Goal: Task Accomplishment & Management: Complete application form

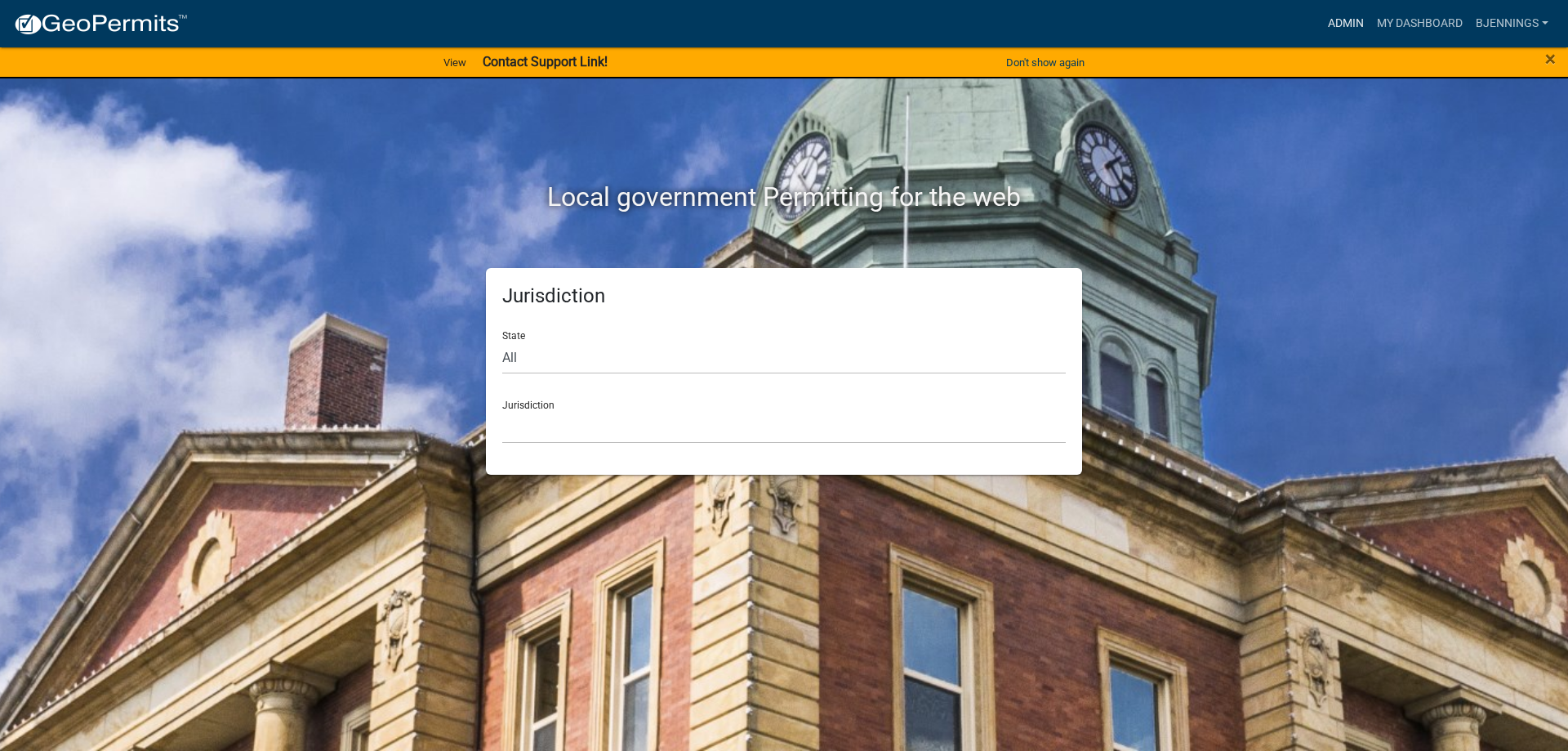
click at [1347, 24] on link "Admin" at bounding box center [1345, 23] width 49 height 31
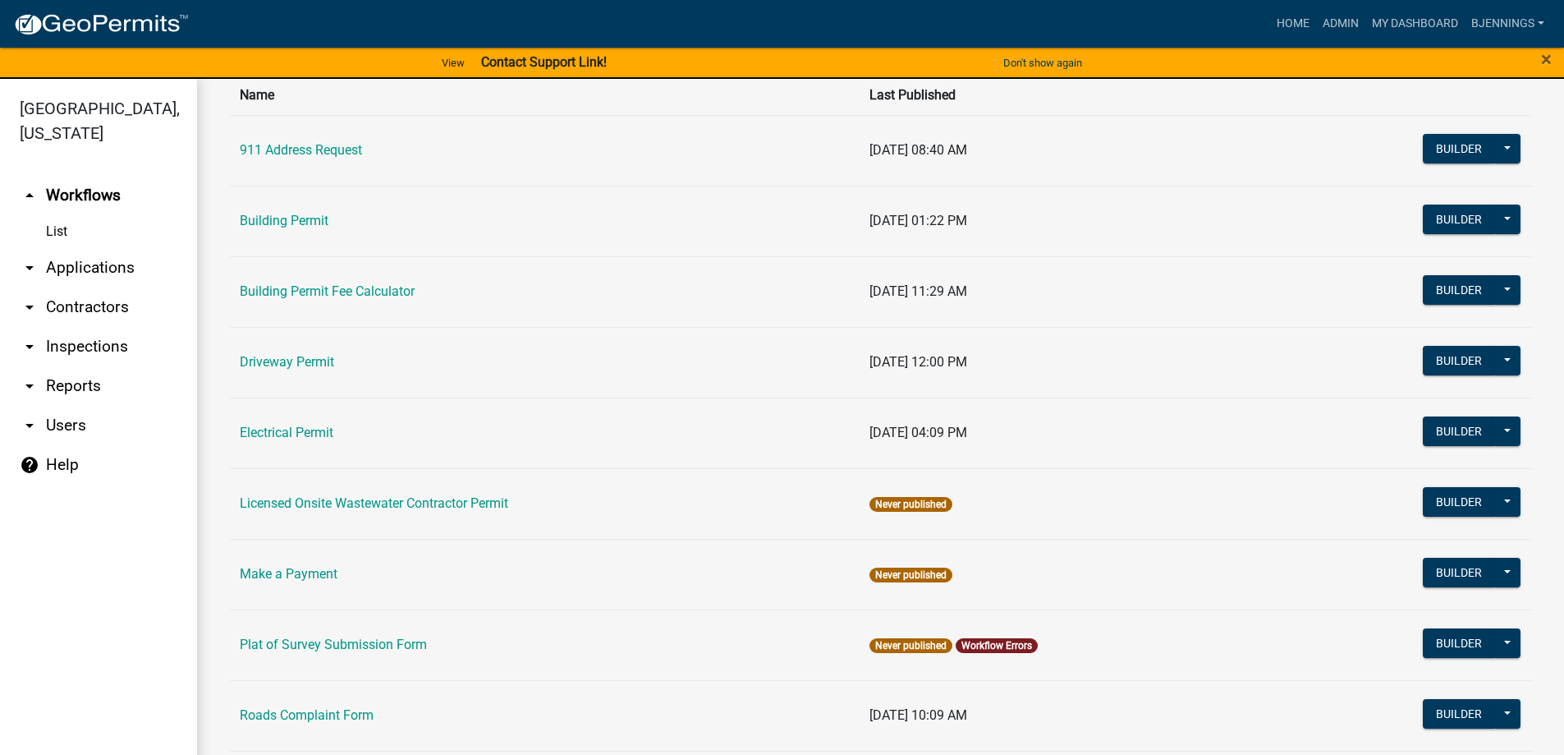
scroll to position [246, 0]
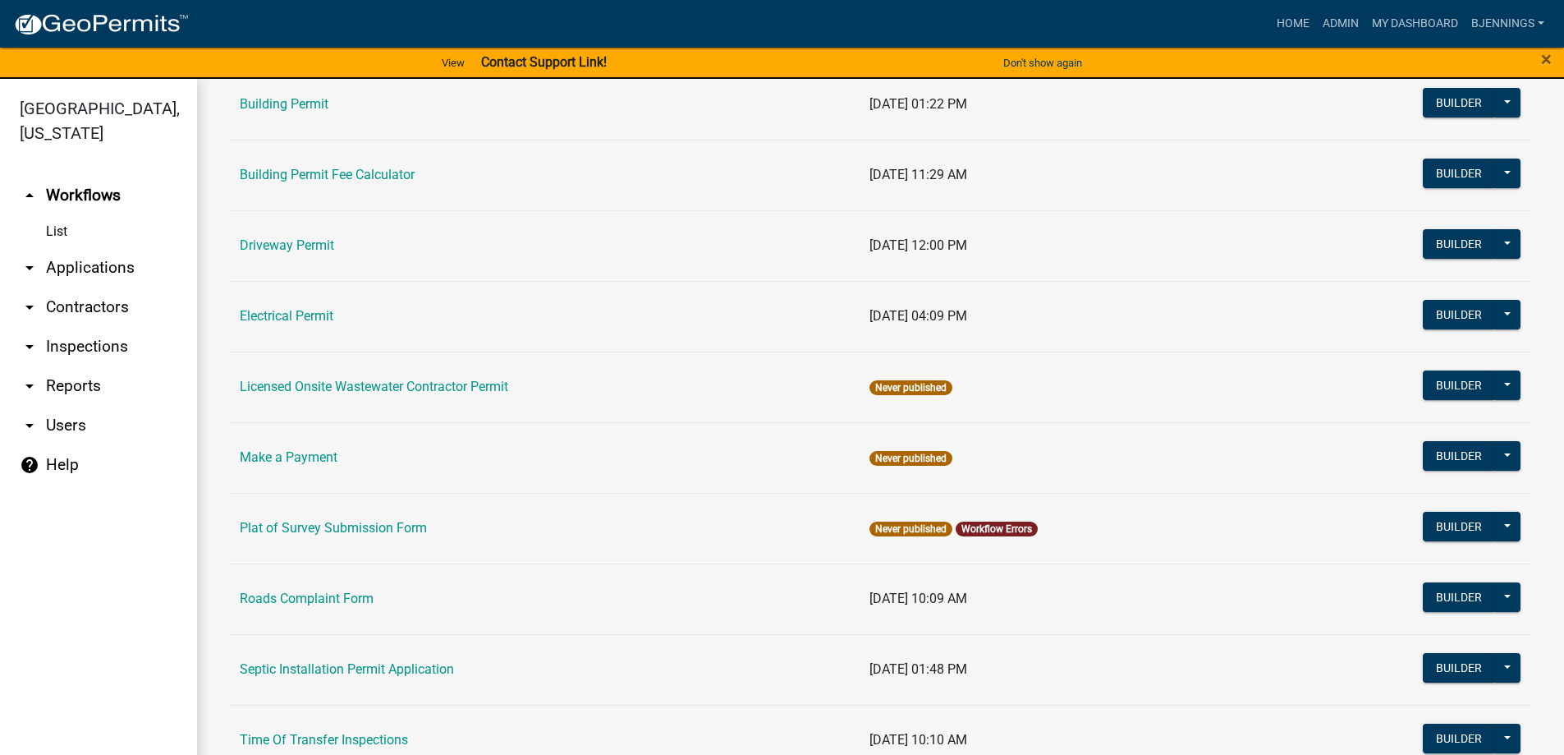
click at [110, 248] on link "arrow_drop_down Applications" at bounding box center [98, 267] width 197 height 39
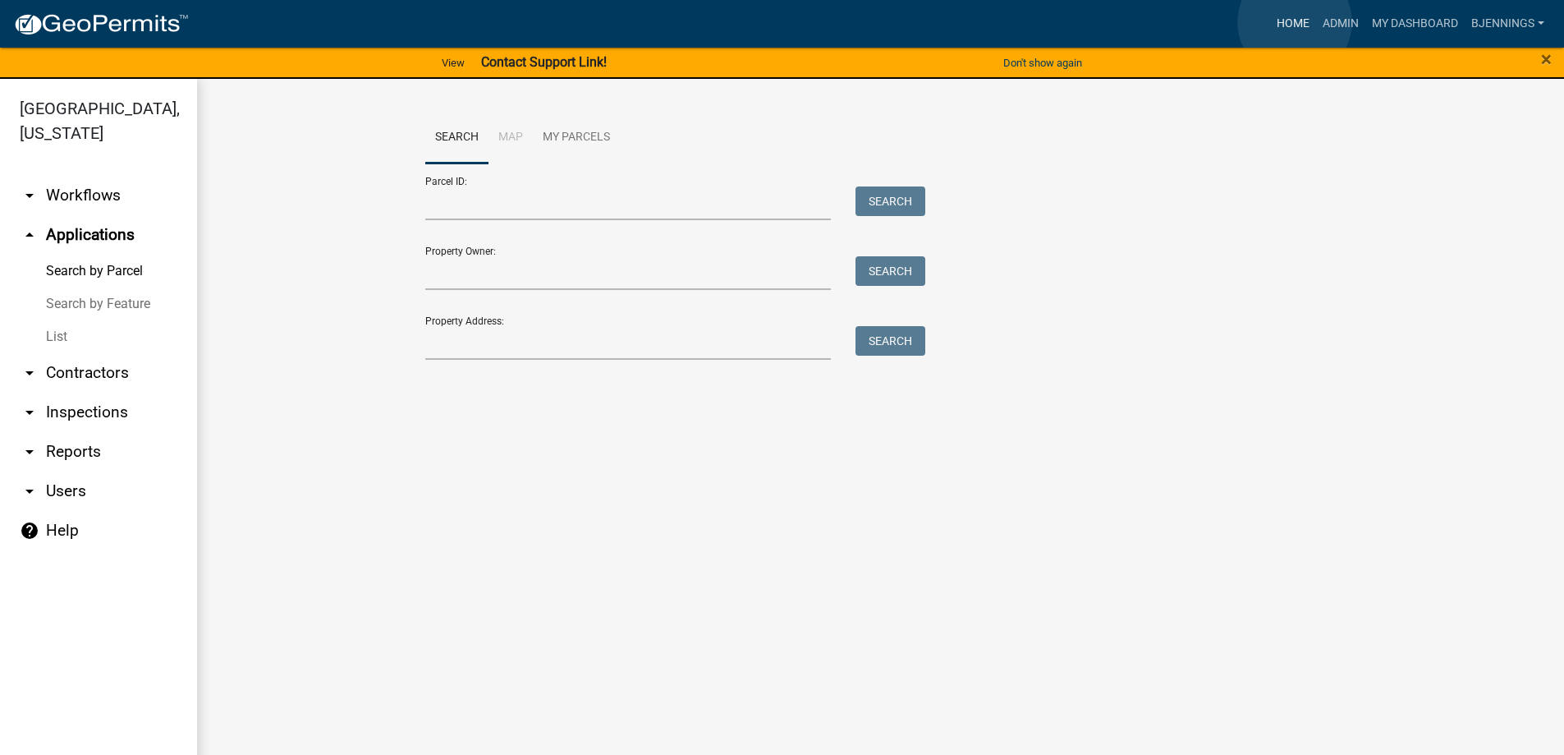
click at [1295, 22] on link "Home" at bounding box center [1293, 23] width 46 height 31
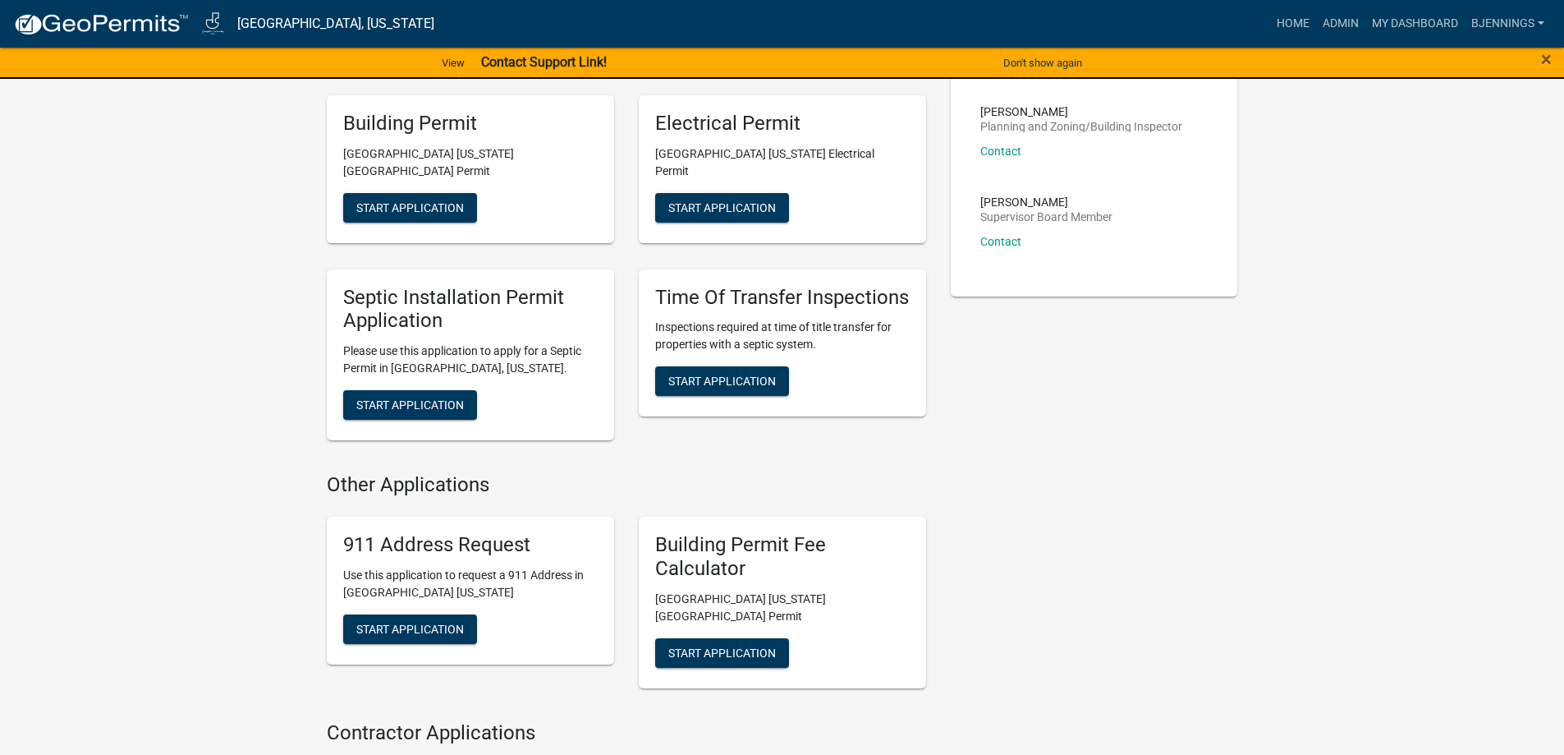
scroll to position [657, 0]
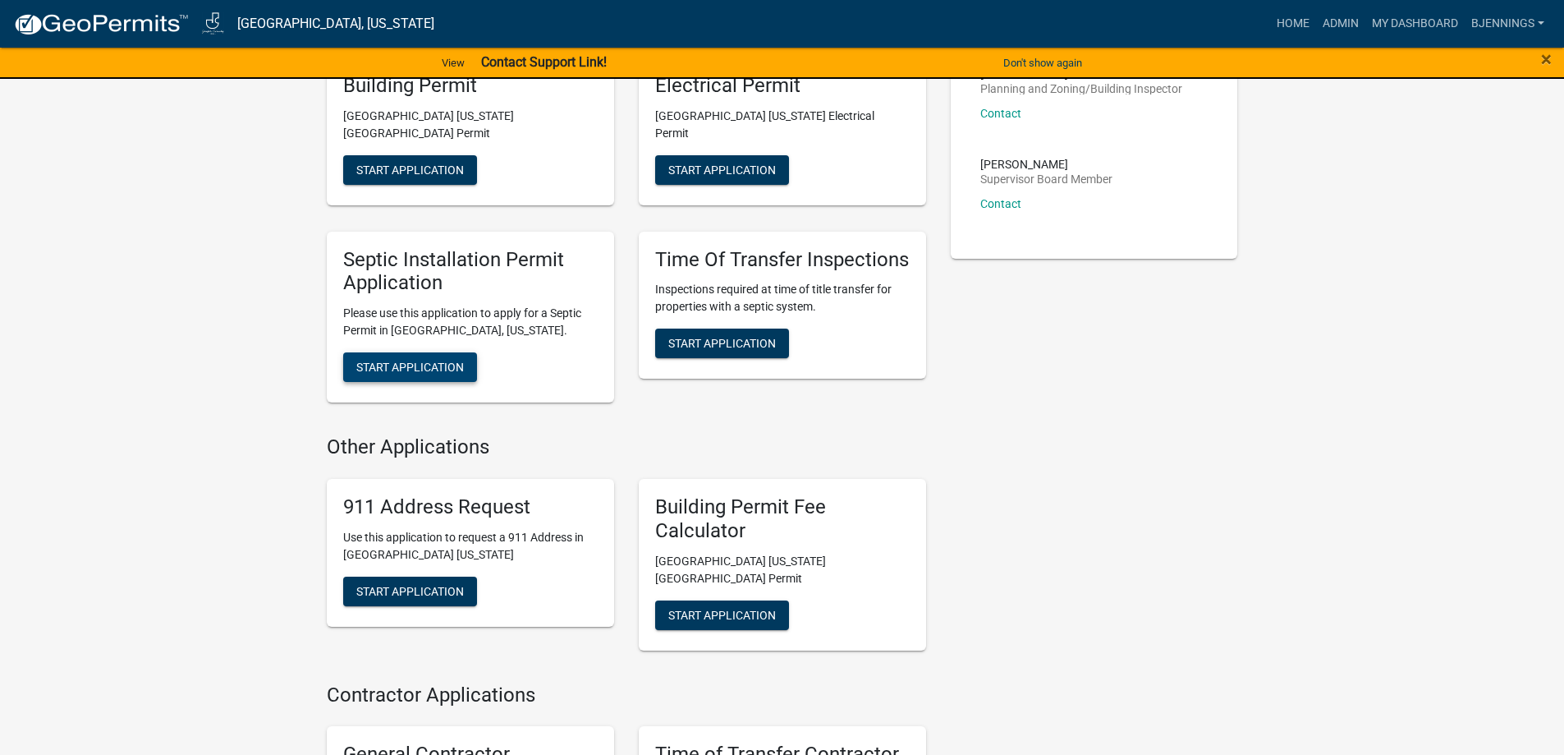
click at [406, 360] on span "Start Application" at bounding box center [410, 366] width 108 height 13
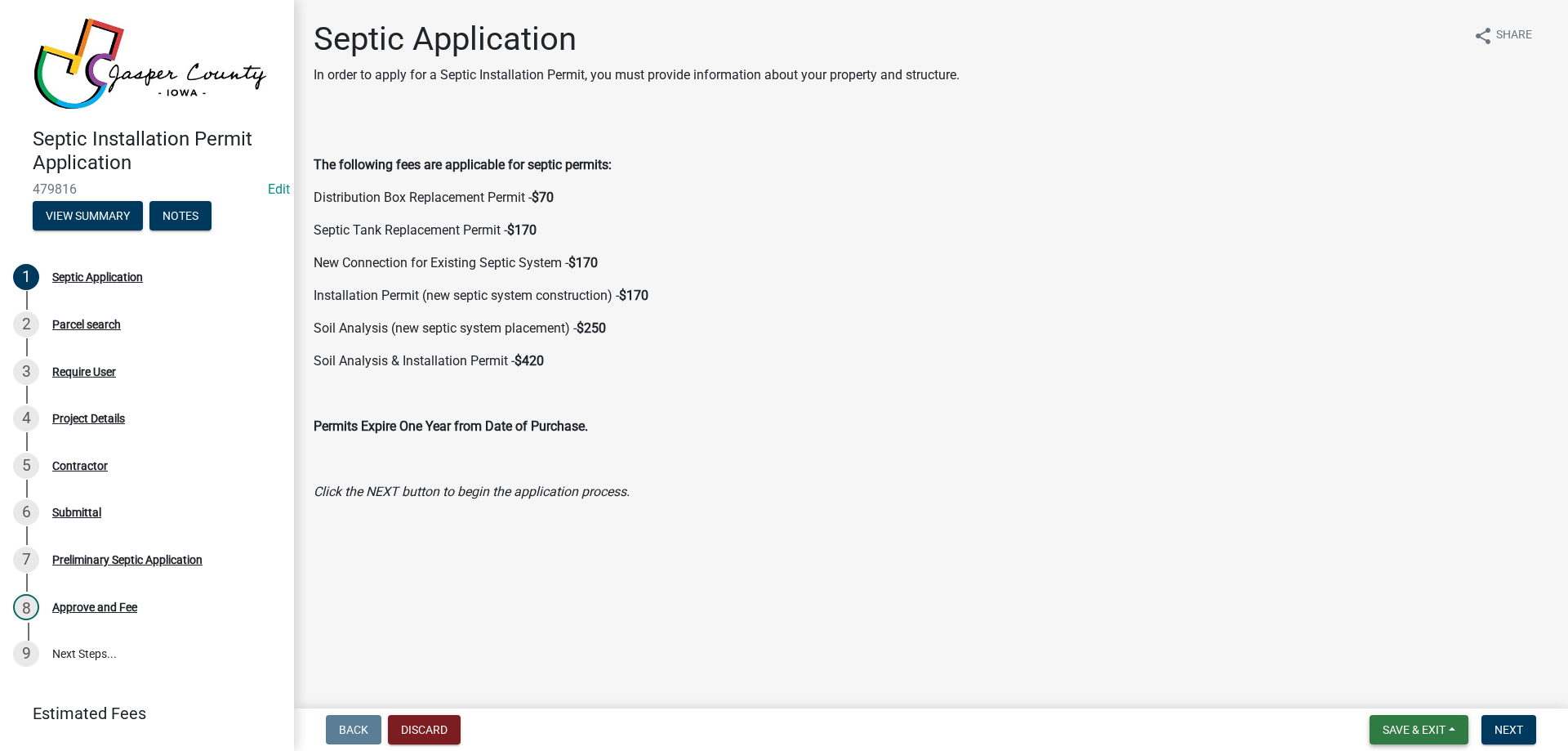
click at [1385, 731] on span "Save & Exit" at bounding box center [1414, 729] width 63 height 13
click at [1390, 690] on button "Save & Exit" at bounding box center [1403, 686] width 130 height 39
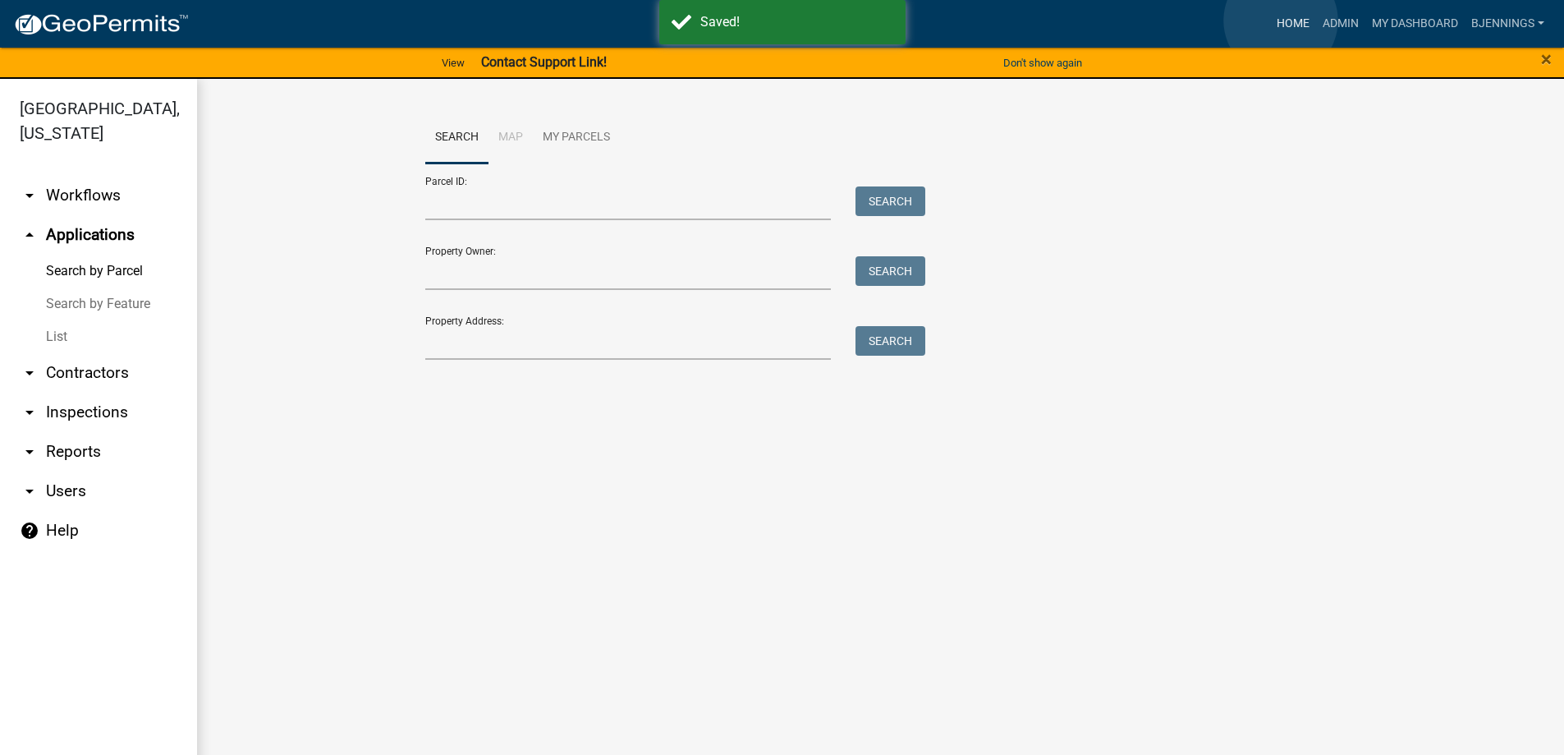
click at [1281, 21] on link "Home" at bounding box center [1293, 23] width 46 height 31
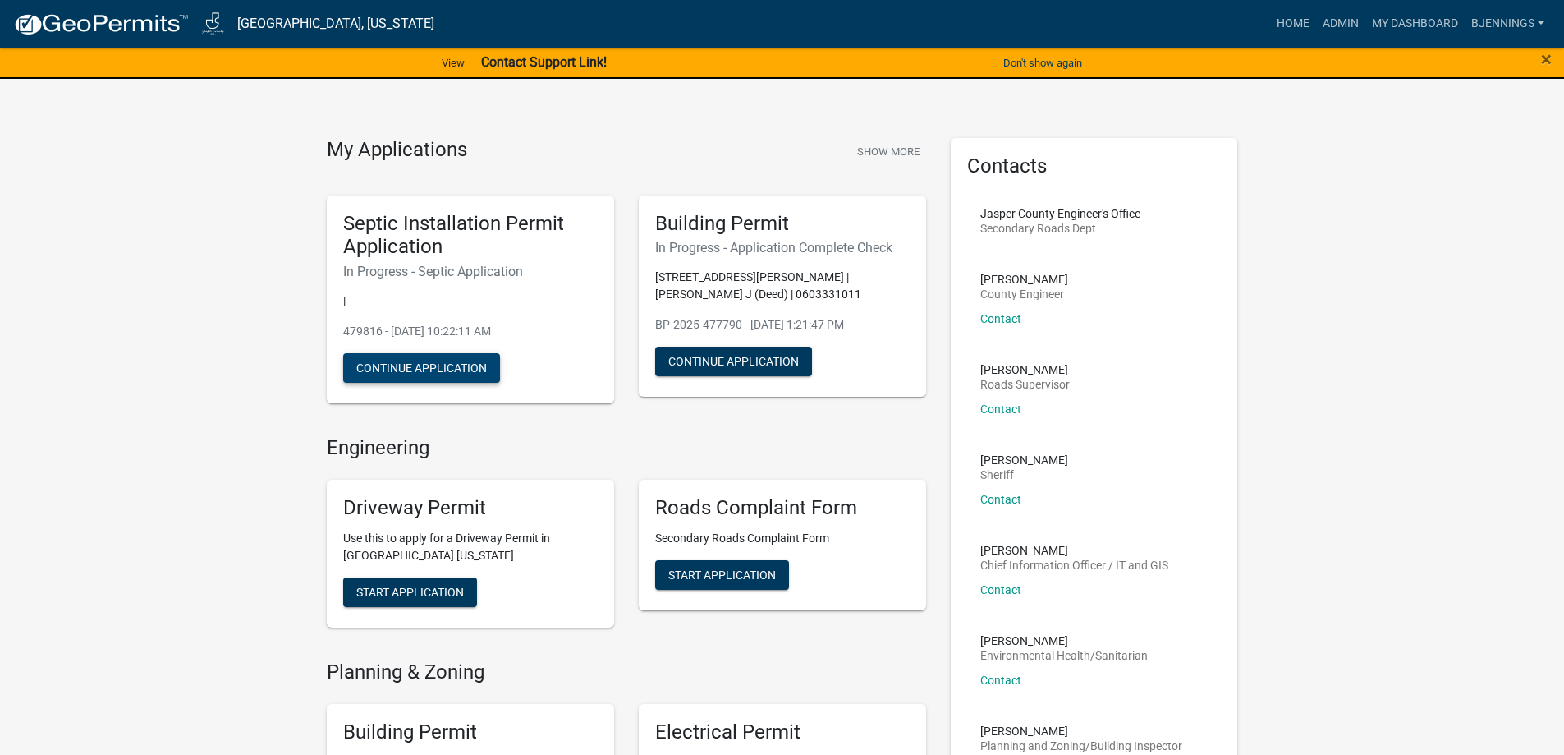
click at [424, 374] on button "Continue Application" at bounding box center [421, 368] width 157 height 30
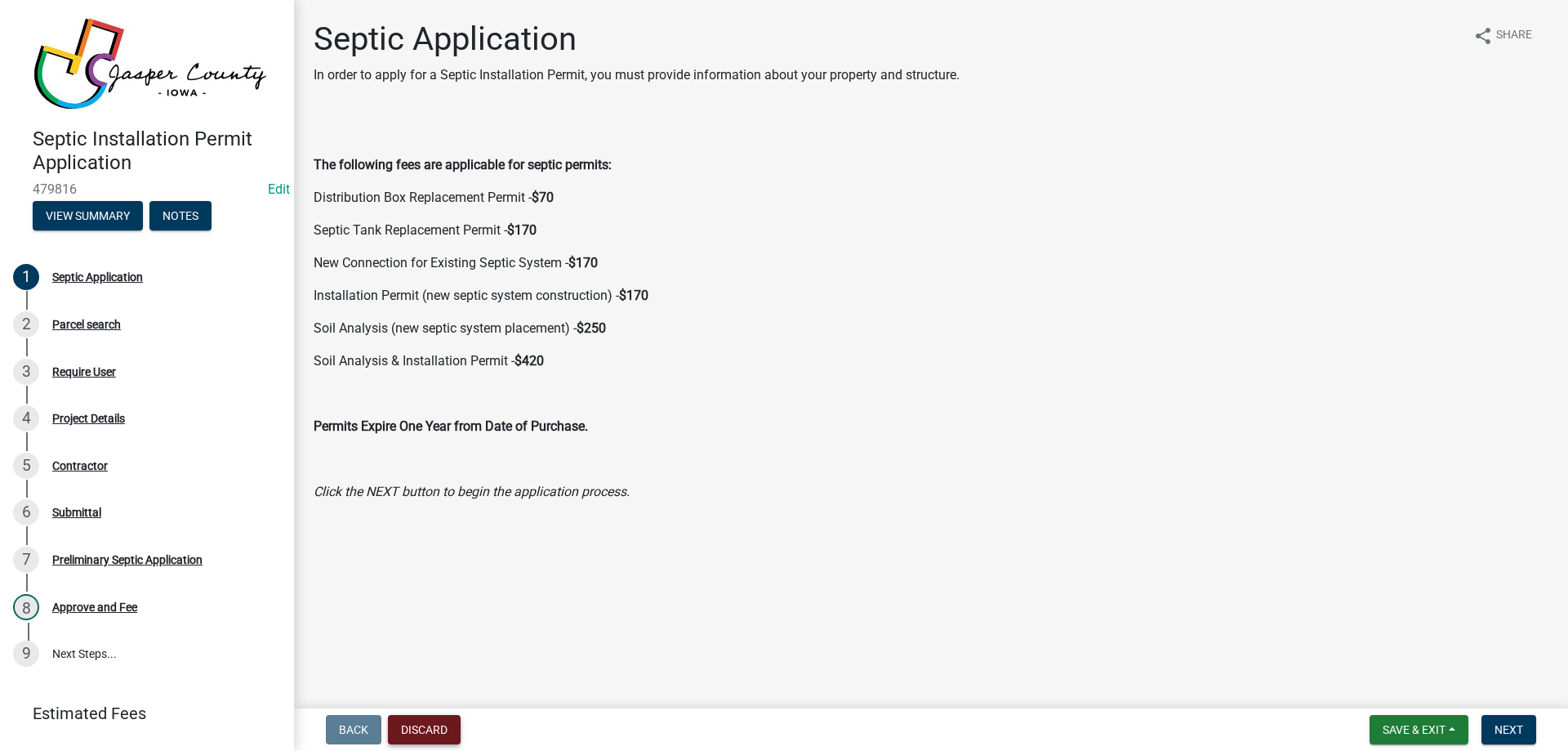
click at [446, 726] on button "Discard" at bounding box center [424, 729] width 73 height 30
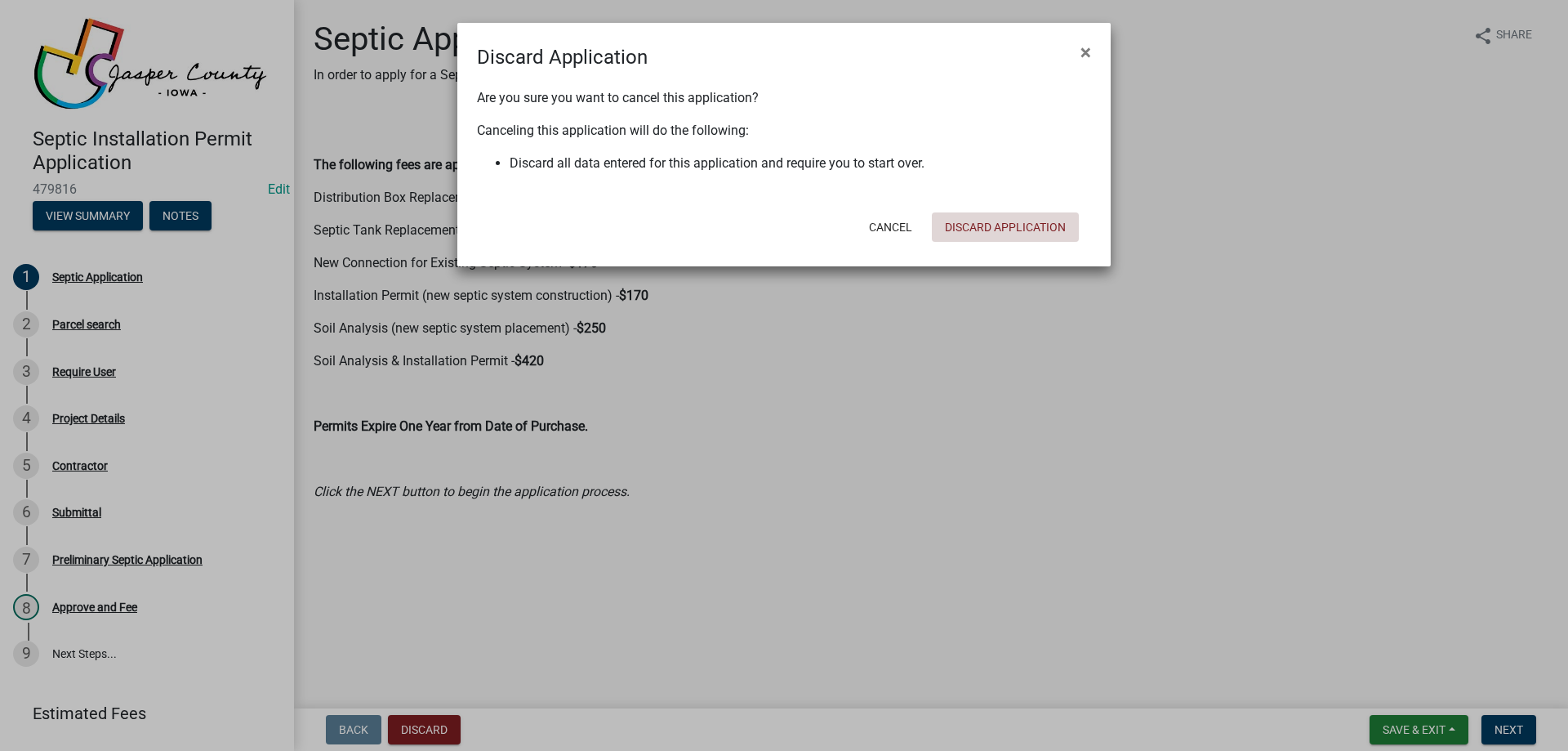
click at [987, 227] on button "Discard Application" at bounding box center [1006, 227] width 147 height 30
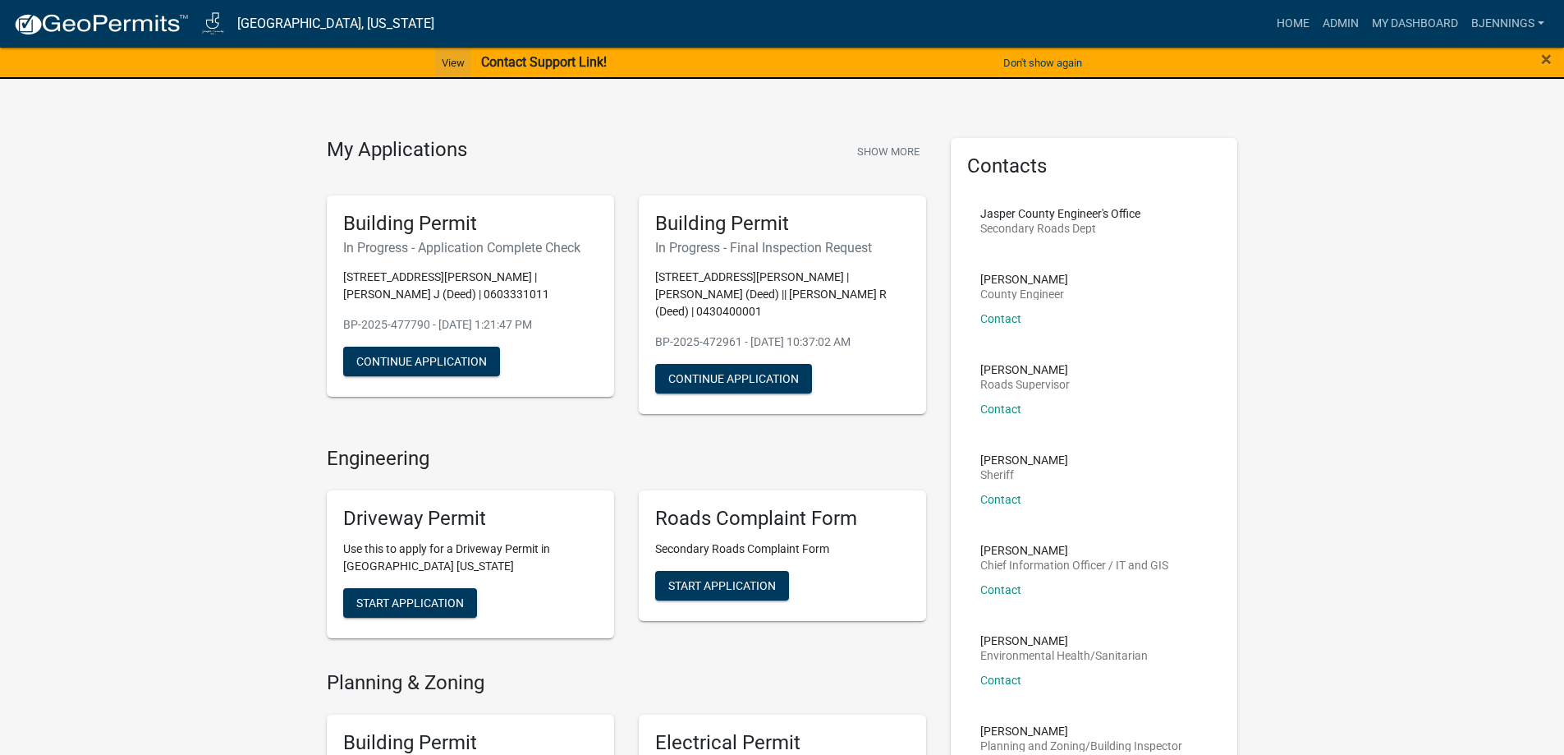
click at [457, 63] on link "View" at bounding box center [453, 62] width 36 height 27
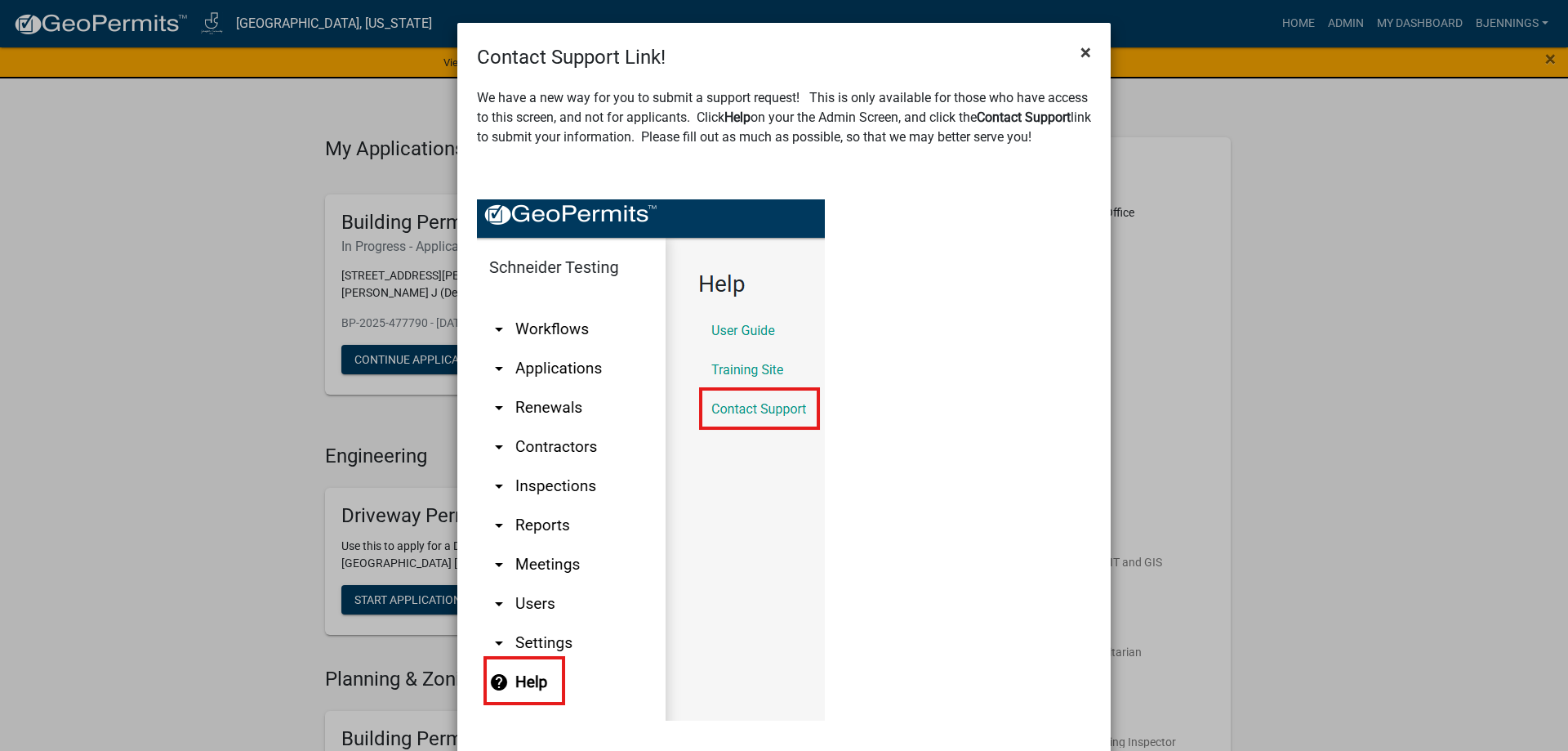
click at [1084, 55] on span "×" at bounding box center [1085, 52] width 11 height 23
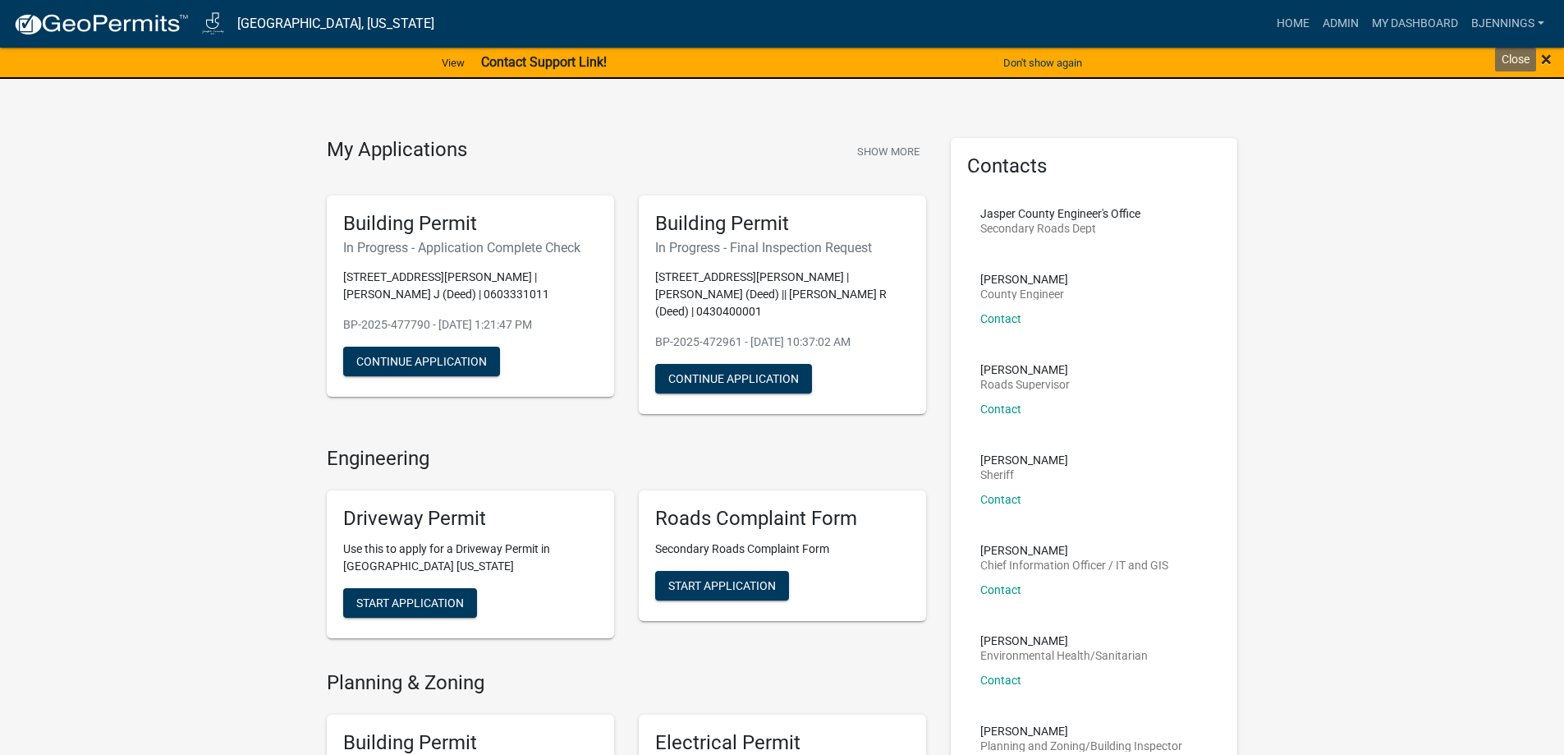
click at [1550, 61] on span "×" at bounding box center [1546, 59] width 11 height 23
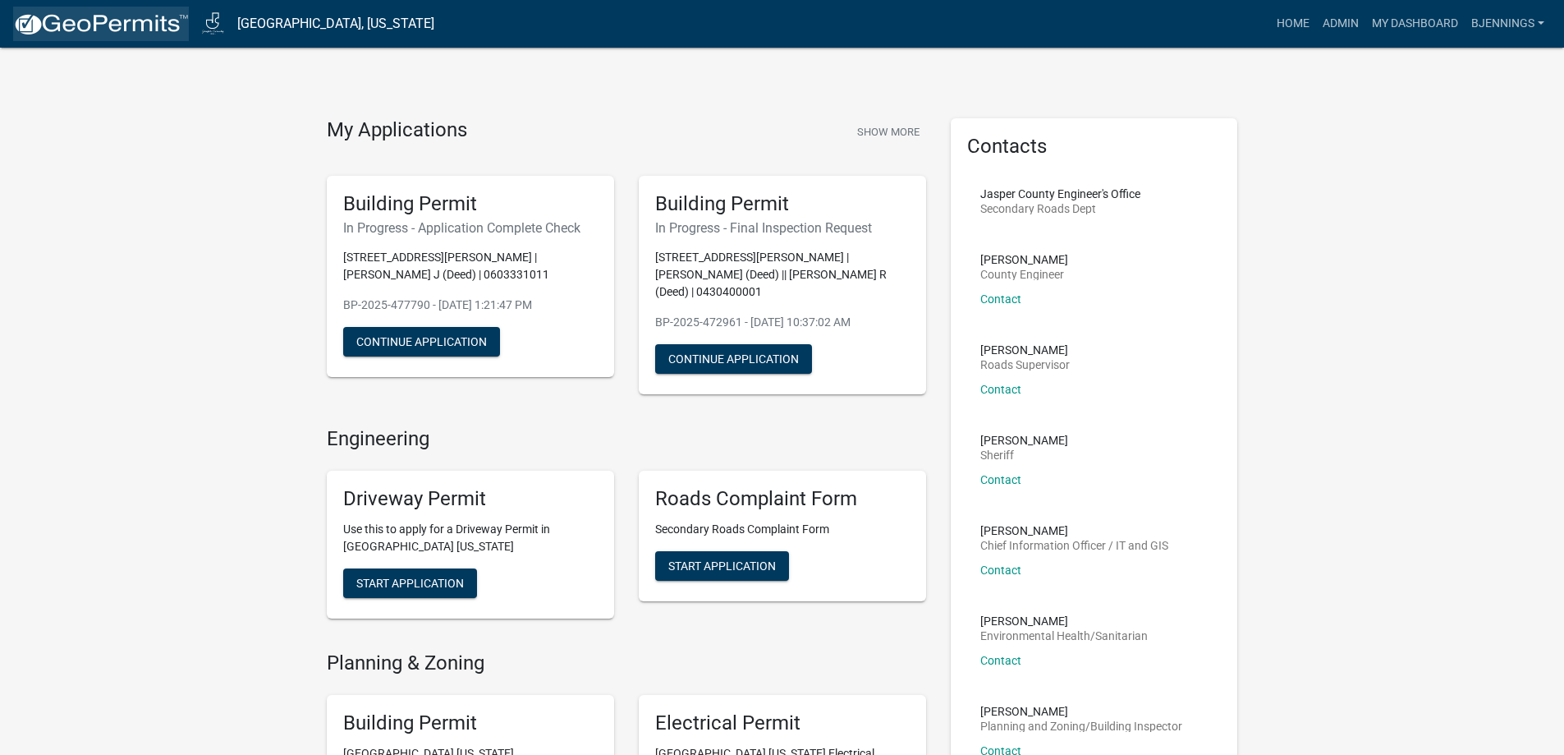
click at [95, 34] on img at bounding box center [101, 24] width 176 height 25
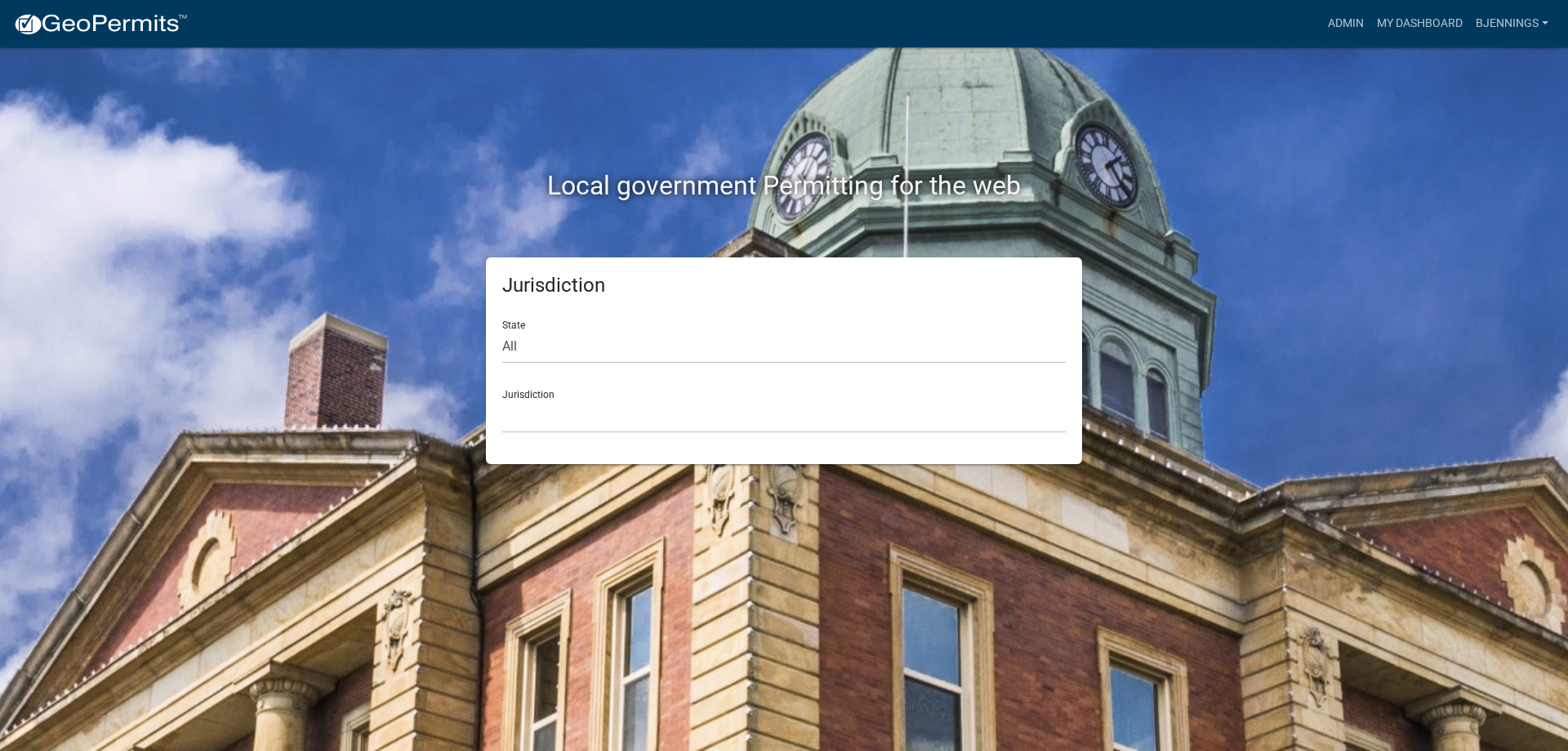
click at [100, 20] on img at bounding box center [100, 24] width 175 height 25
